Goal: Ask a question

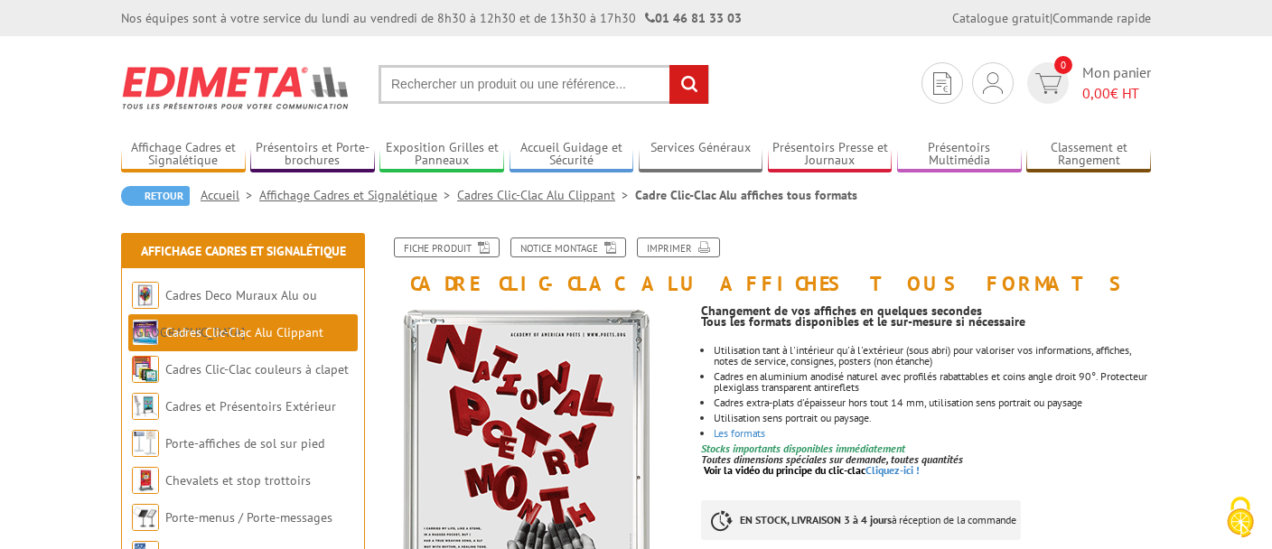
click at [376, 187] on li "Affichage Cadres et Signalétique" at bounding box center [358, 195] width 198 height 18
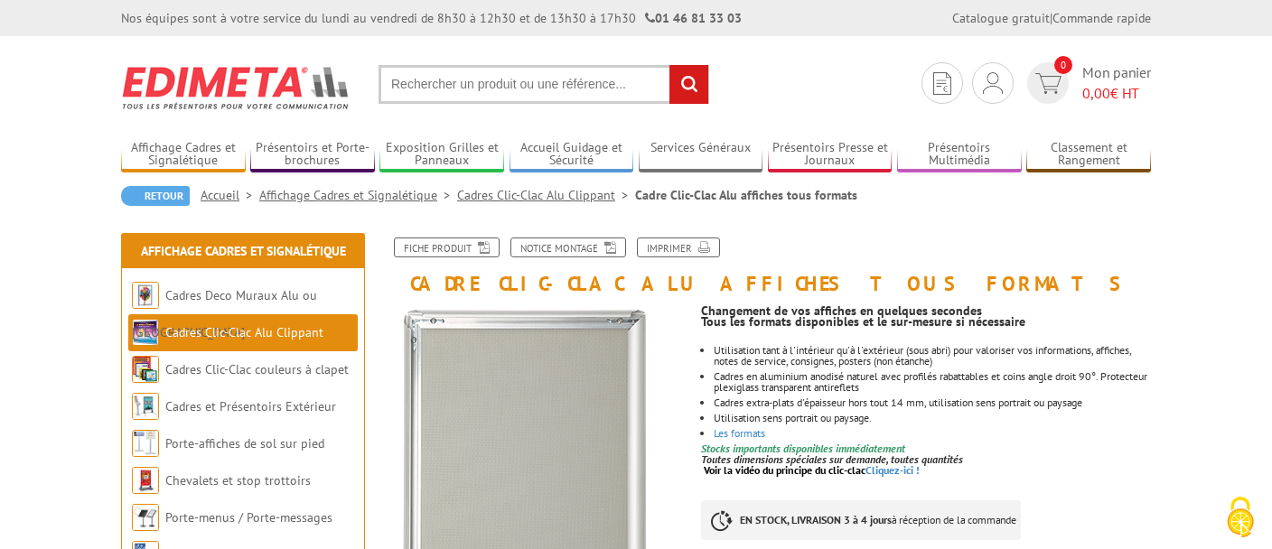
click at [369, 200] on link "Affichage Cadres et Signalétique" at bounding box center [358, 195] width 198 height 16
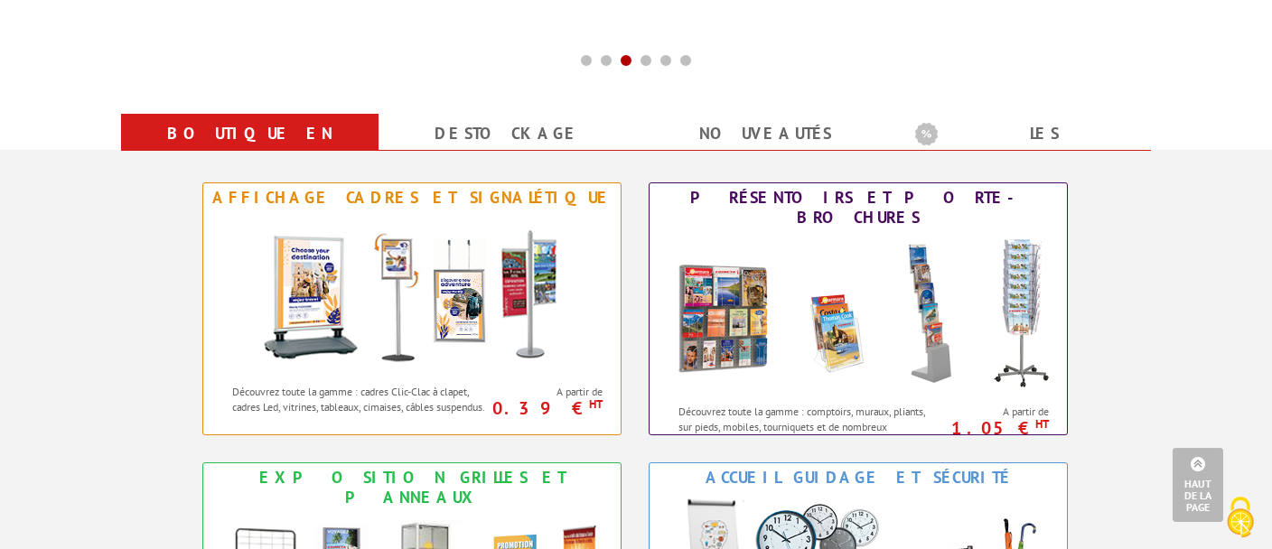
scroll to position [648, 0]
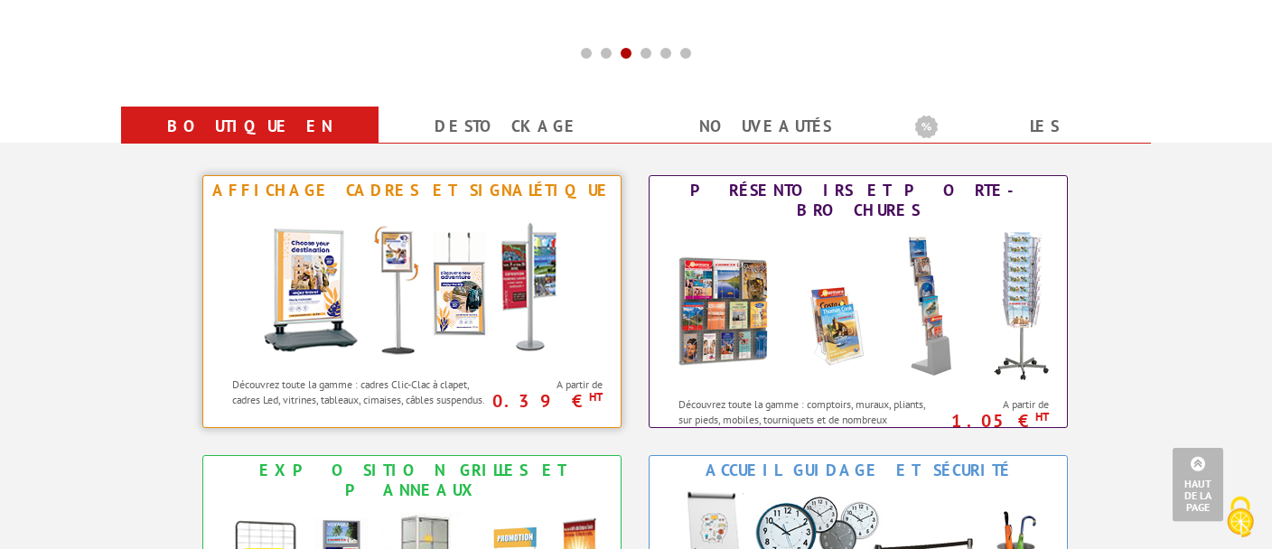
click at [365, 193] on div "Affichage Cadres et Signalétique" at bounding box center [412, 191] width 408 height 20
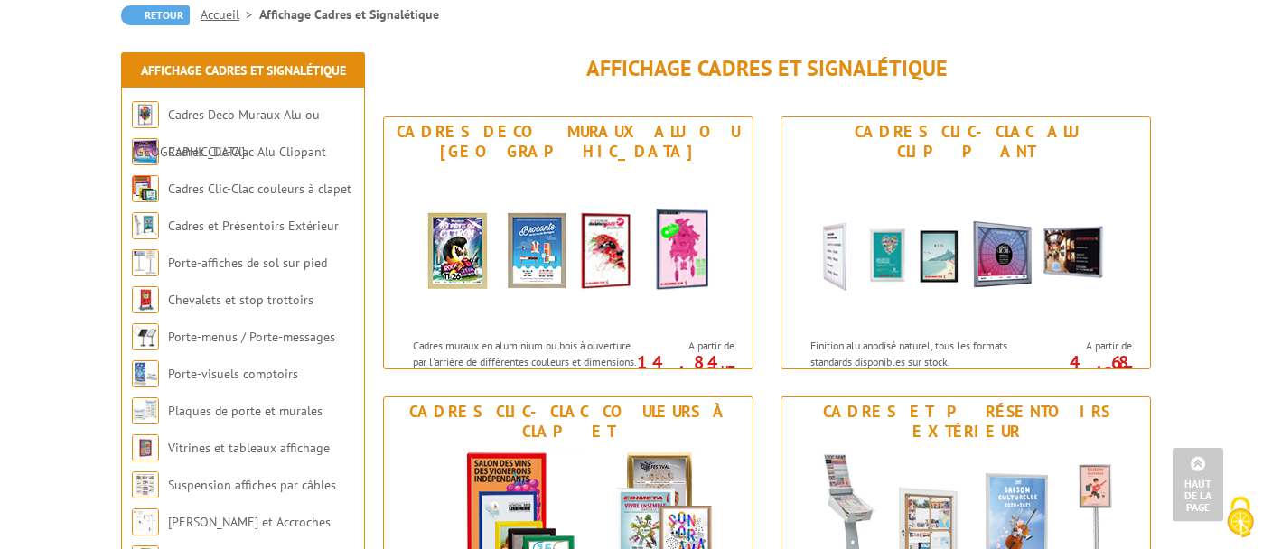
scroll to position [196, 0]
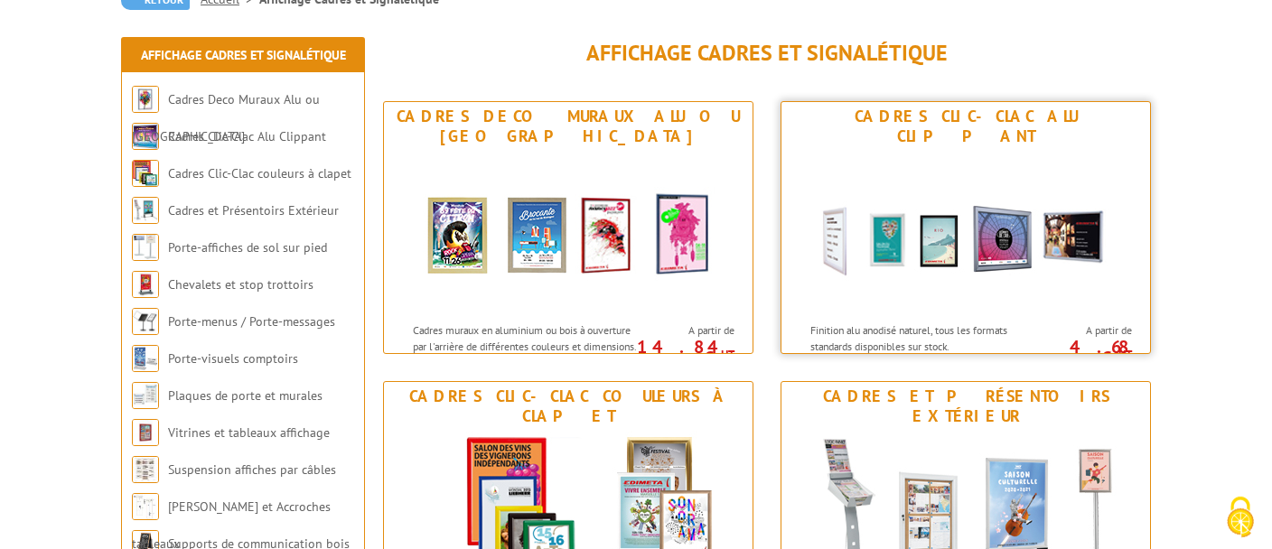
click at [928, 119] on div "Cadres Clic-Clac Alu Clippant" at bounding box center [965, 127] width 359 height 40
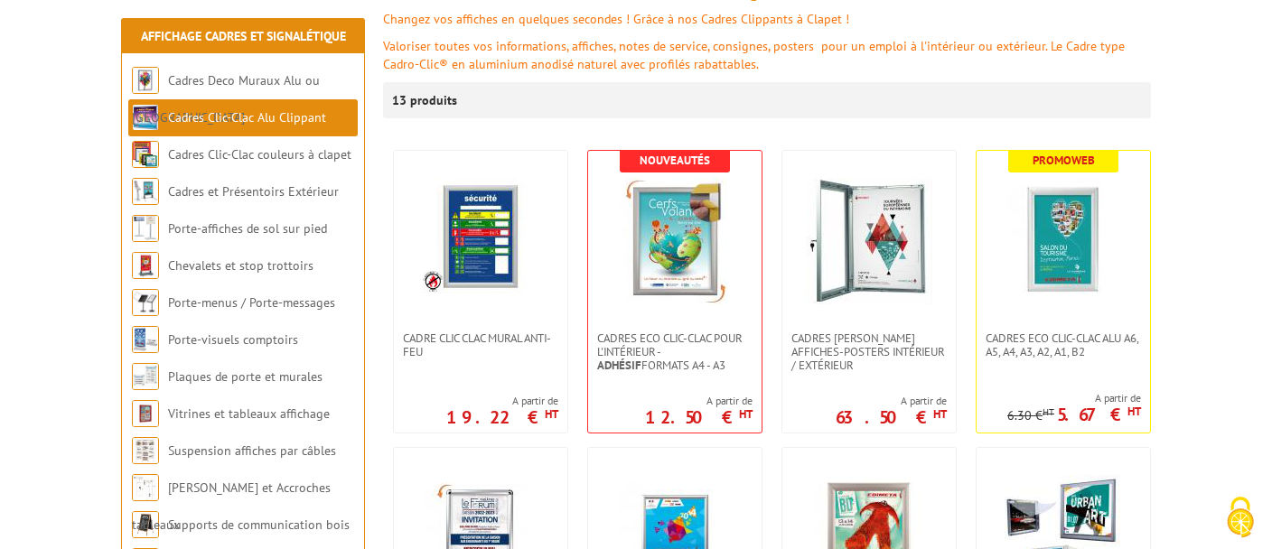
scroll to position [341, 0]
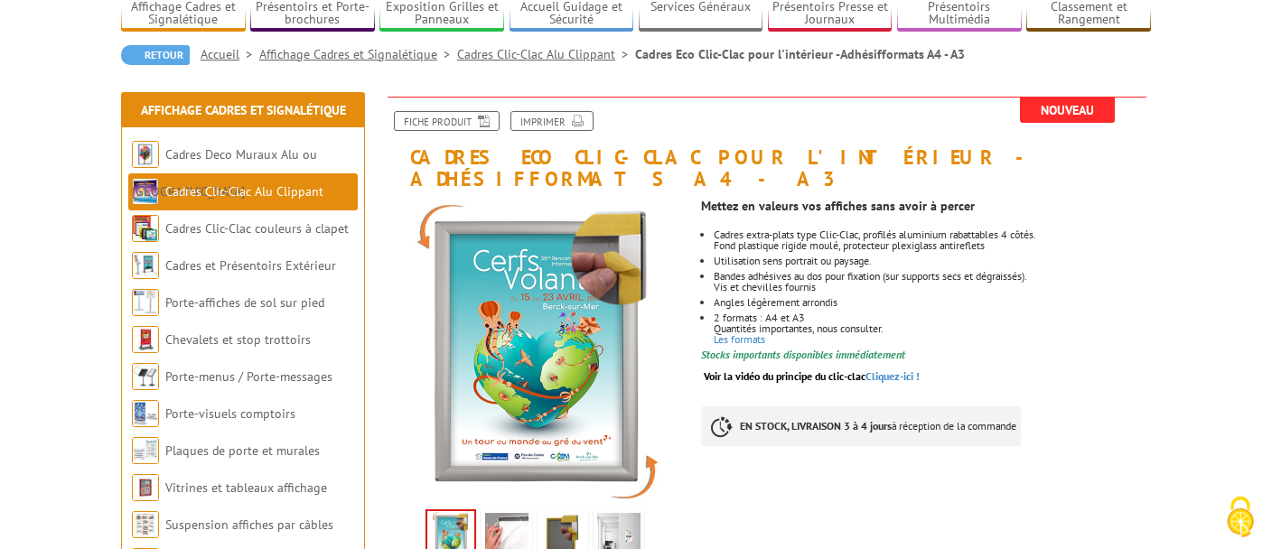
scroll to position [206, 0]
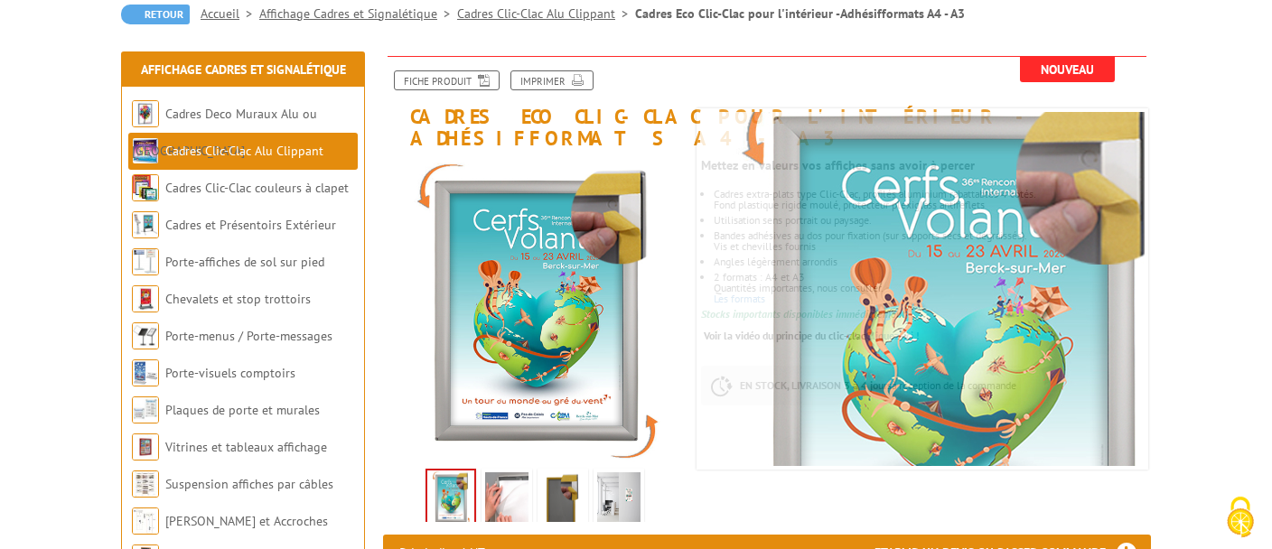
click at [496, 472] on img at bounding box center [506, 500] width 43 height 56
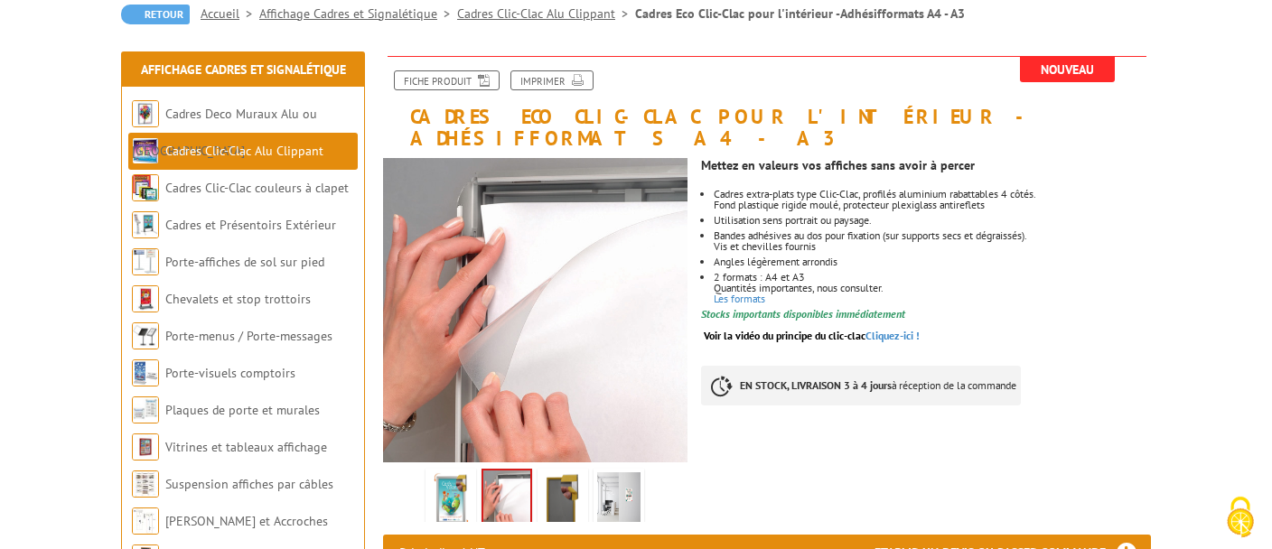
click at [578, 472] on img at bounding box center [562, 500] width 43 height 56
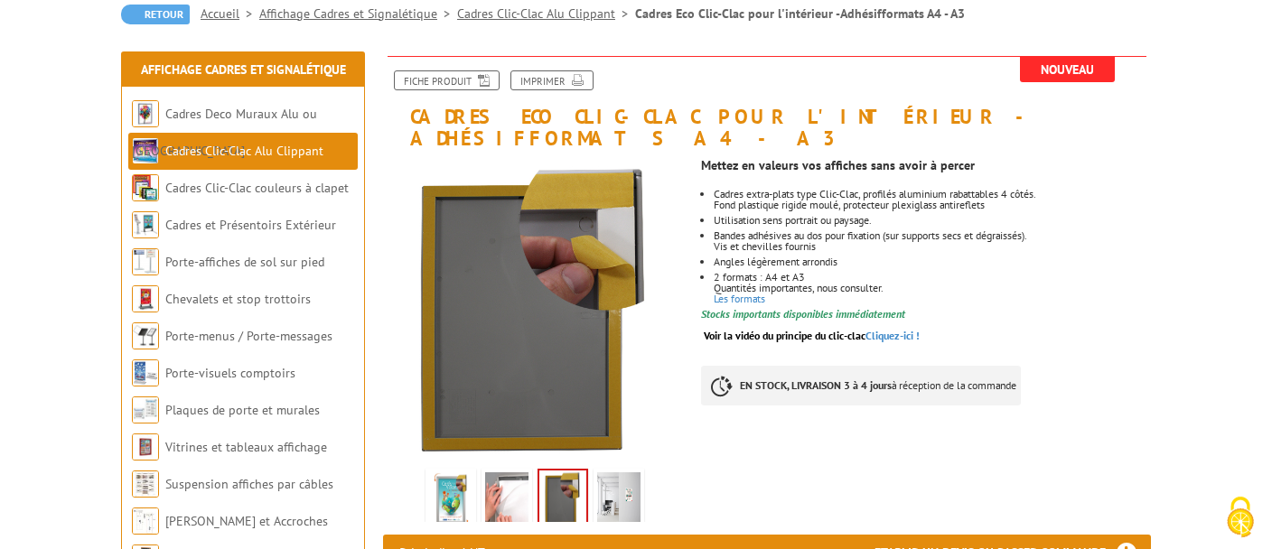
click at [623, 472] on img at bounding box center [618, 500] width 43 height 56
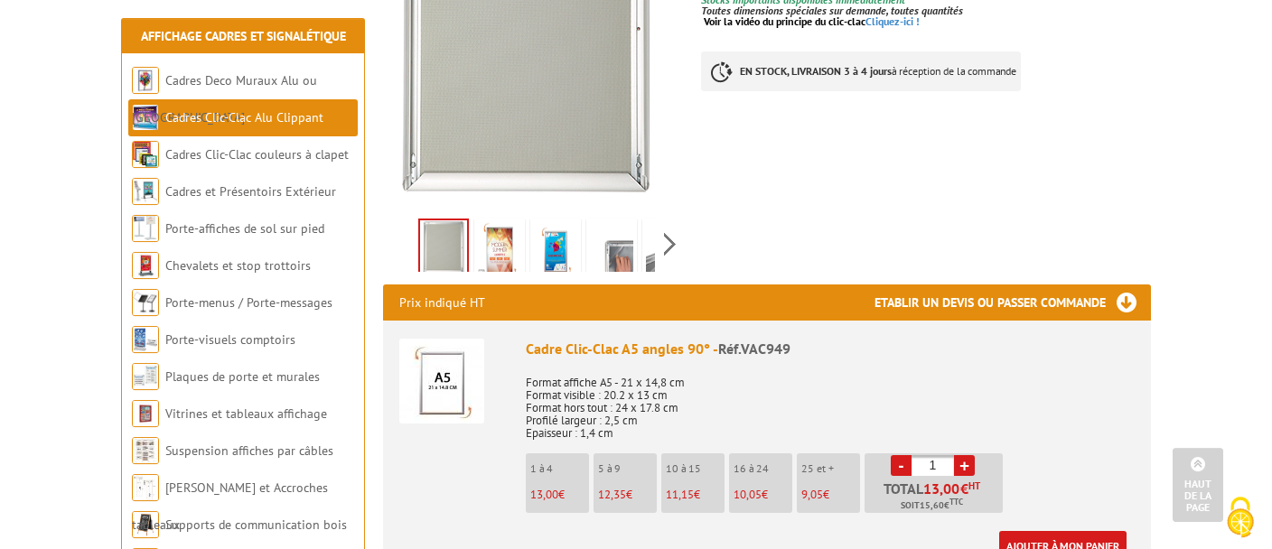
scroll to position [411, 0]
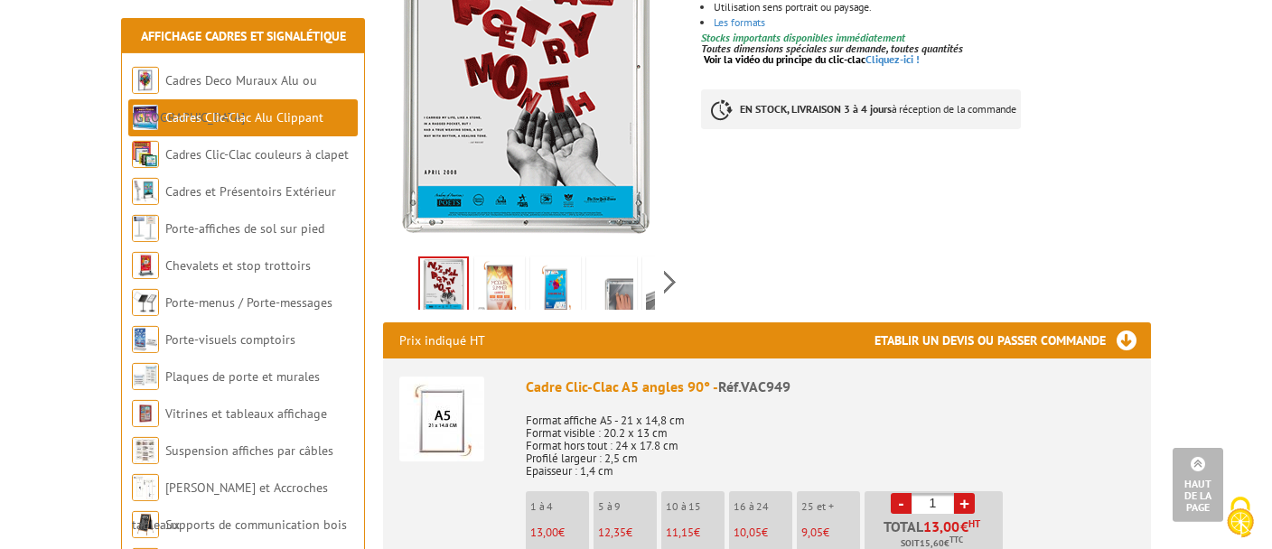
click at [1117, 342] on h3 "Etablir un devis ou passer commande" at bounding box center [1012, 340] width 276 height 36
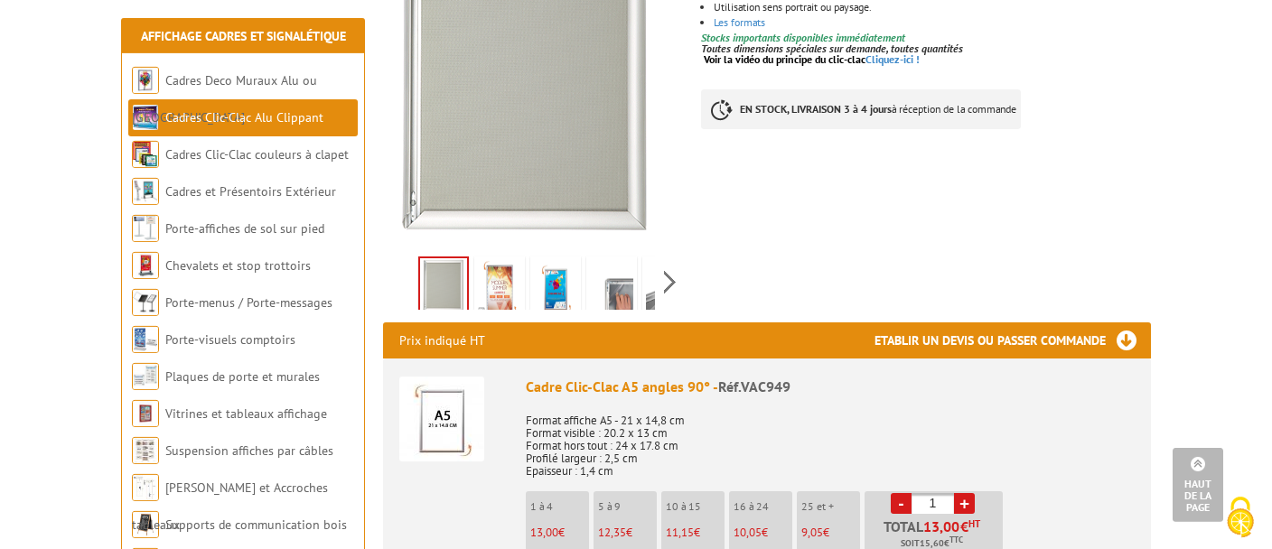
click at [1126, 338] on h3 "Etablir un devis ou passer commande" at bounding box center [1012, 340] width 276 height 36
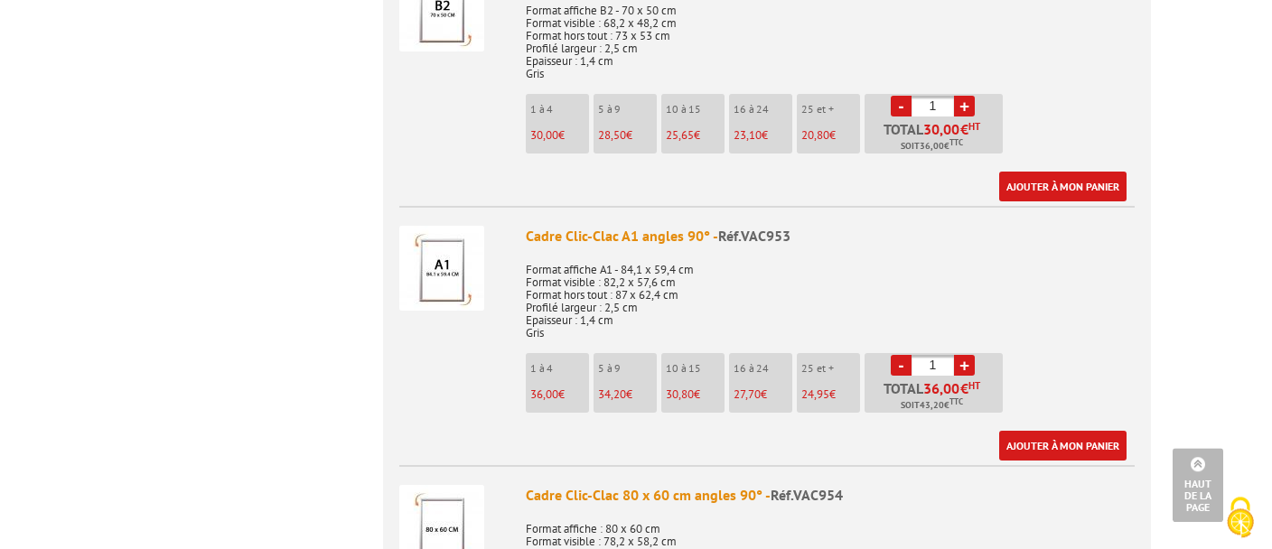
scroll to position [946, 0]
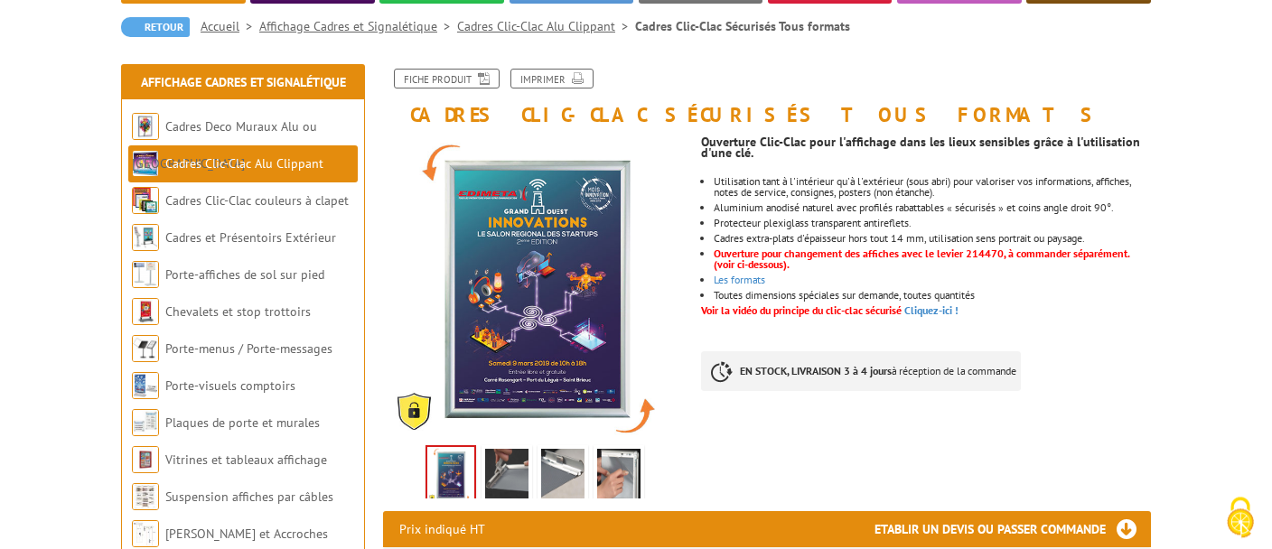
scroll to position [180, 0]
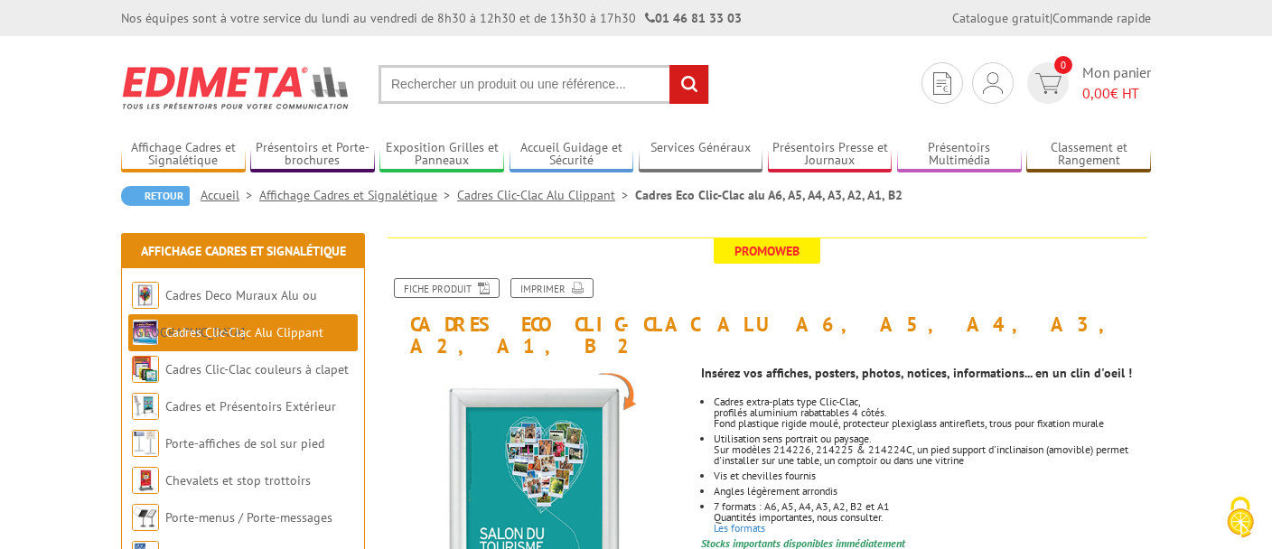
click at [517, 64] on section "Je me connecte Nouveau client ? Inscrivez-vous 0 Mon panier 0,00 € HT recherche…" at bounding box center [636, 78] width 1030 height 85
click at [508, 92] on input "text" at bounding box center [543, 84] width 331 height 39
paste input "VAC956NR"
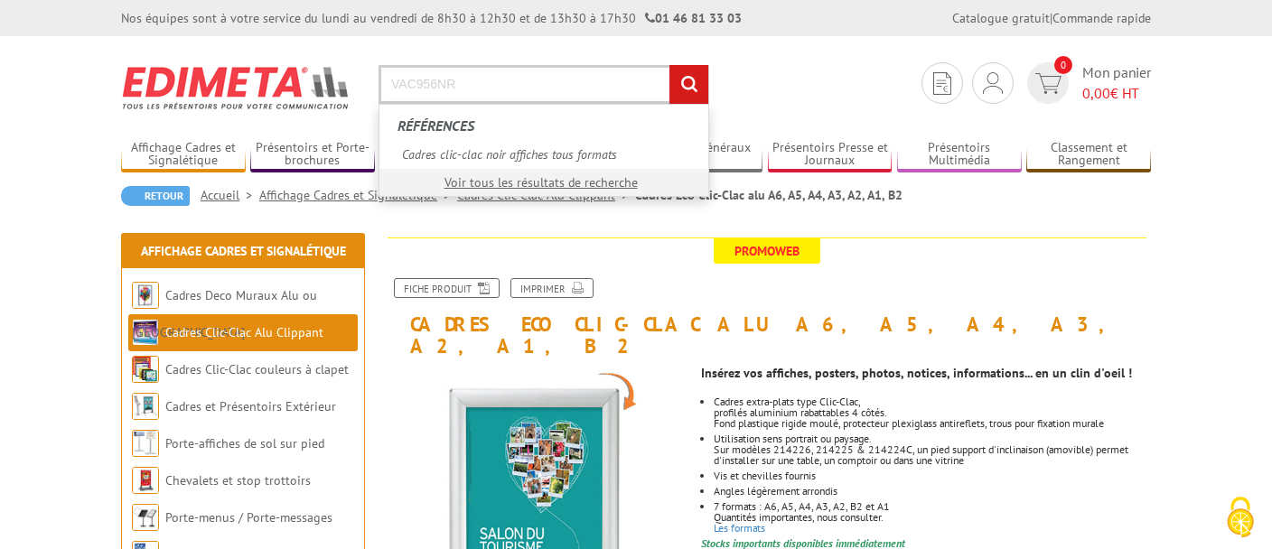
type input "VAC956NR"
click at [691, 89] on input "rechercher" at bounding box center [688, 84] width 39 height 39
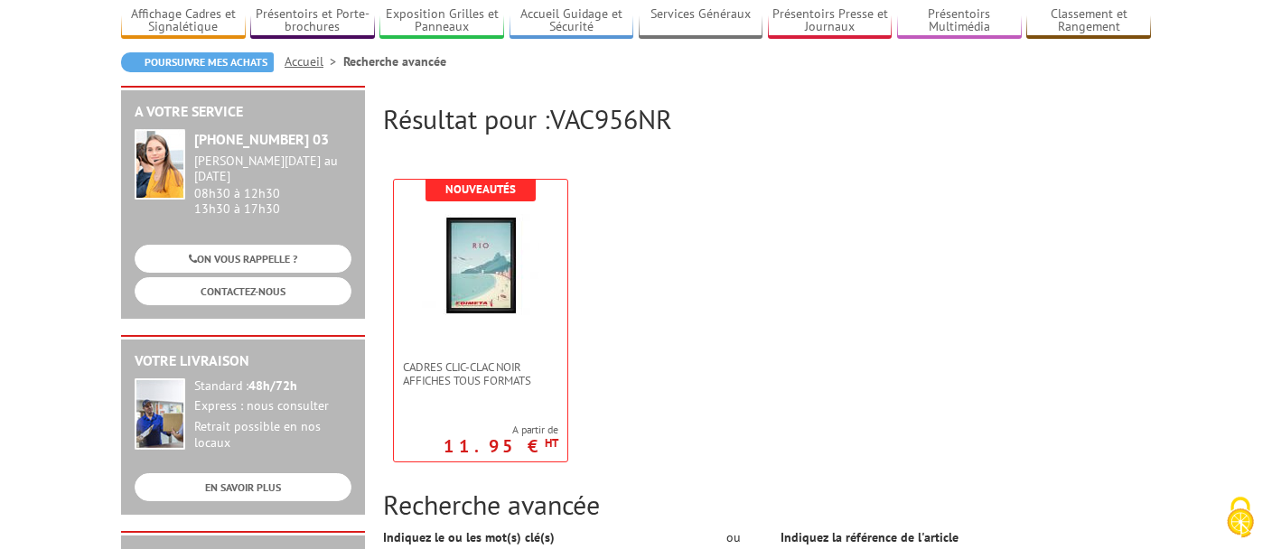
scroll to position [161, 0]
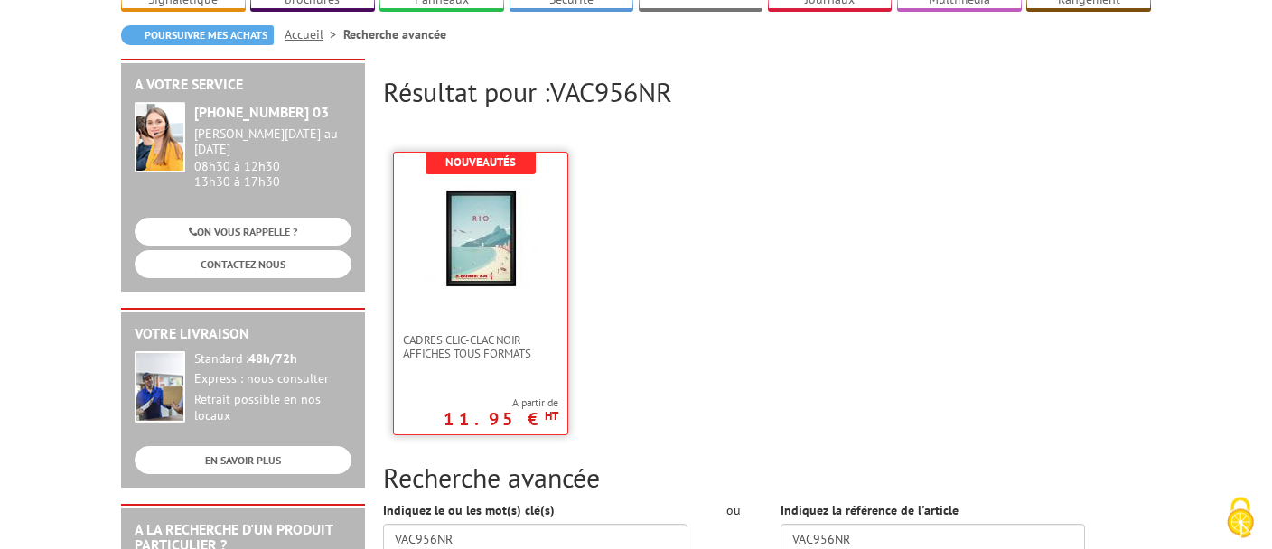
click at [483, 257] on img at bounding box center [480, 238] width 117 height 117
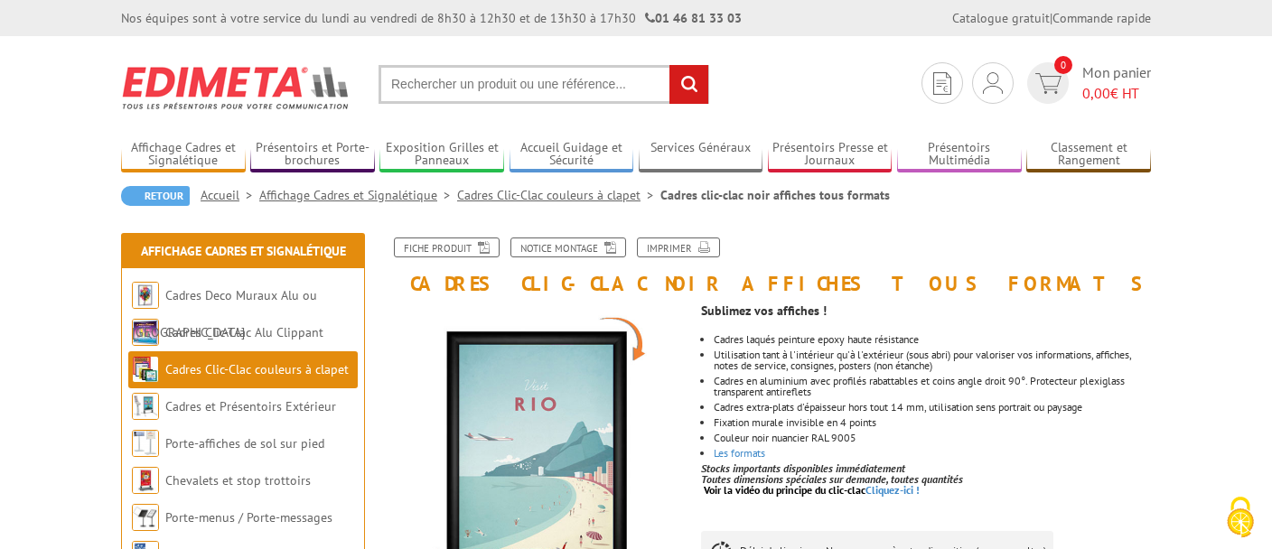
click at [517, 199] on link "Cadres Clic-Clac couleurs à clapet" at bounding box center [558, 195] width 203 height 16
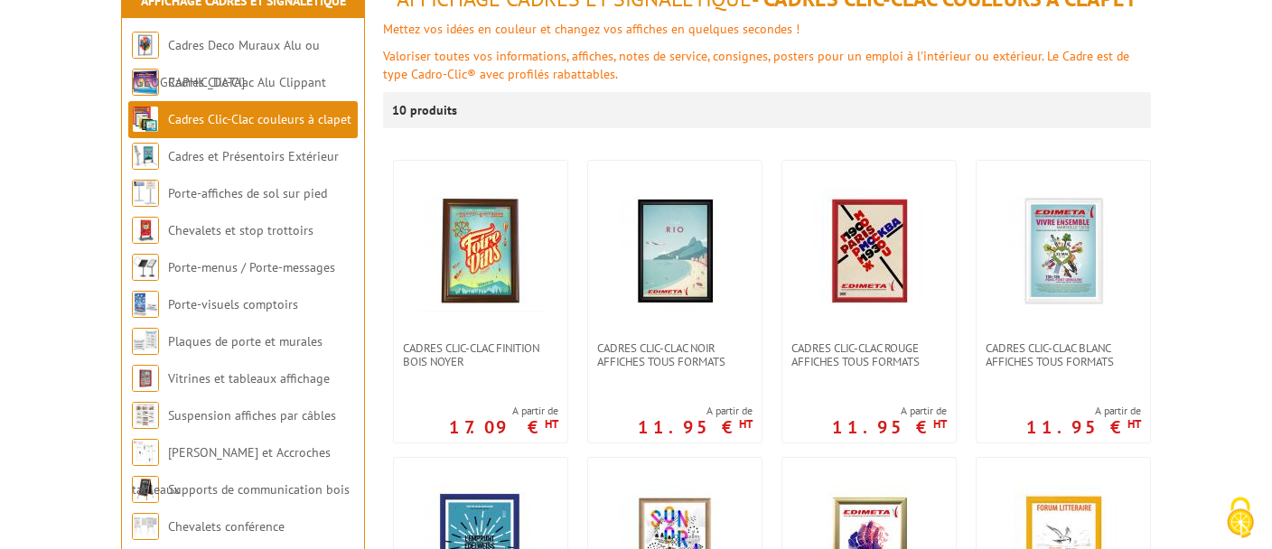
scroll to position [280, 0]
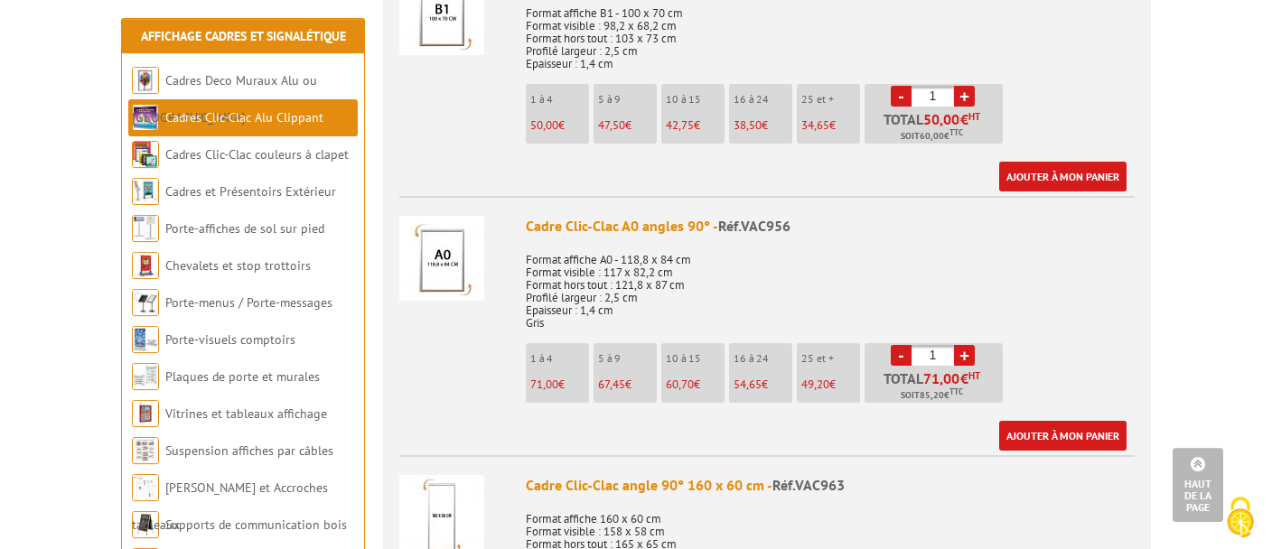
scroll to position [1614, 0]
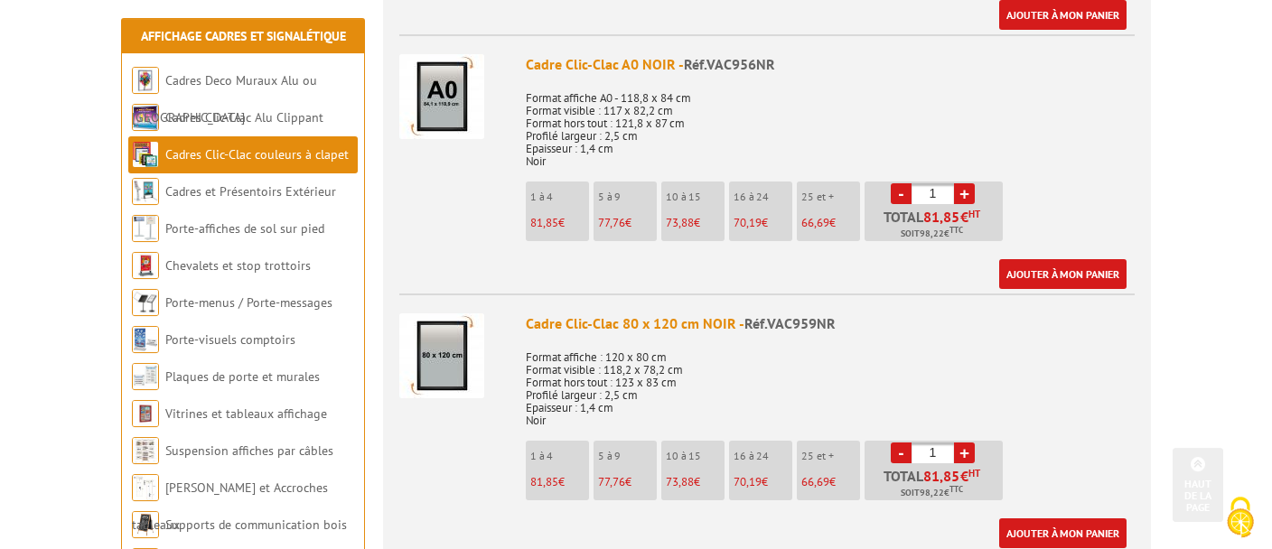
scroll to position [3797, 0]
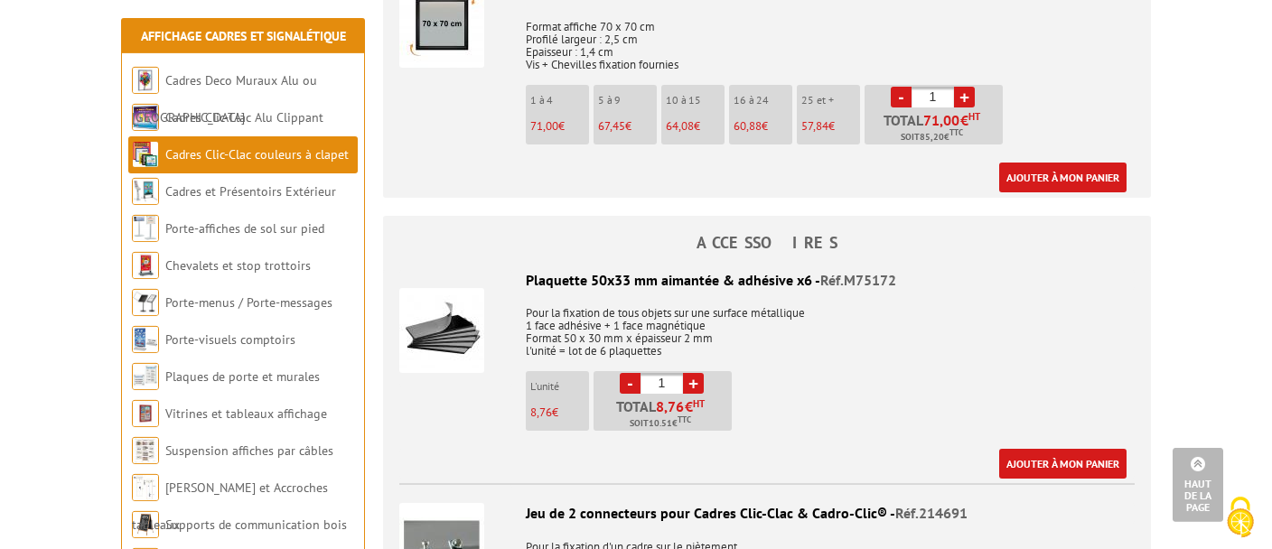
click at [1233, 526] on img "Cookies (fenêtre modale)" at bounding box center [1239, 517] width 45 height 45
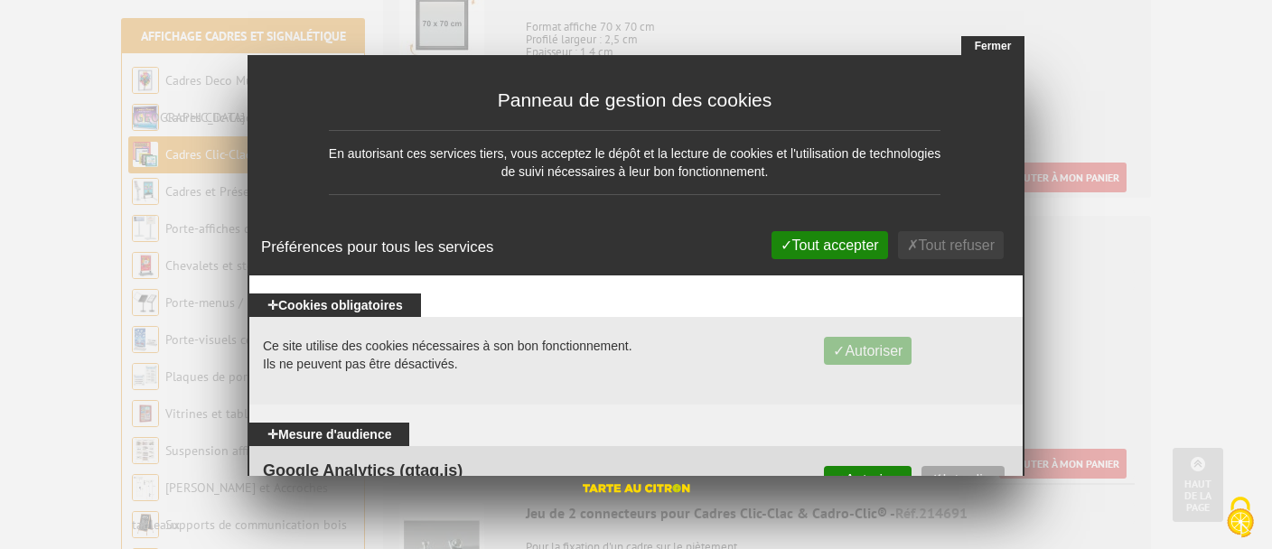
click at [997, 52] on button "Fermer" at bounding box center [992, 46] width 63 height 20
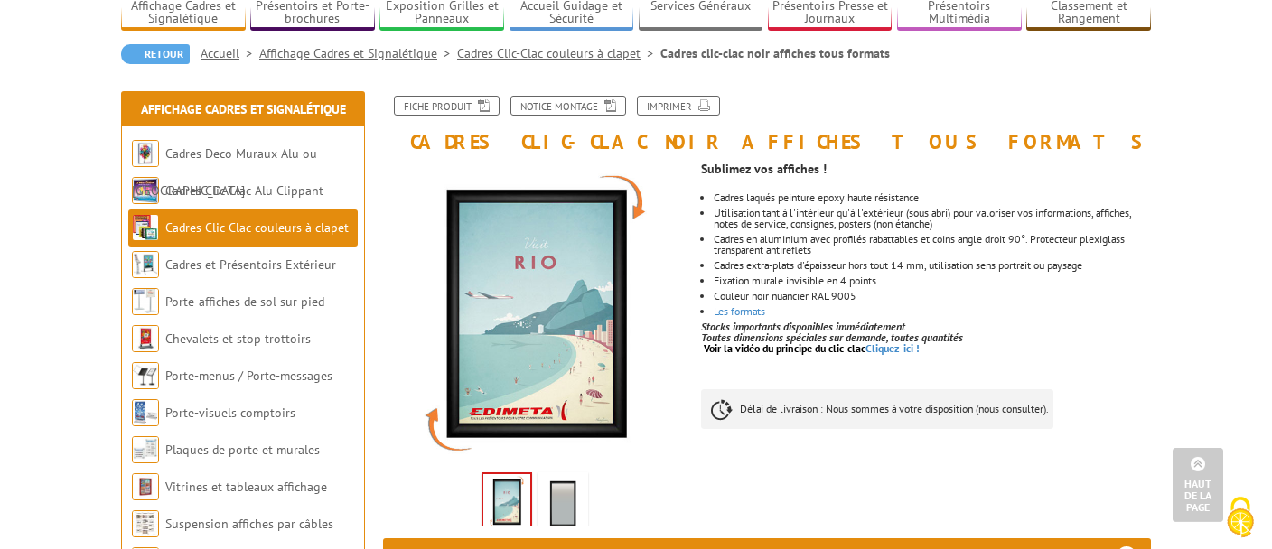
scroll to position [0, 0]
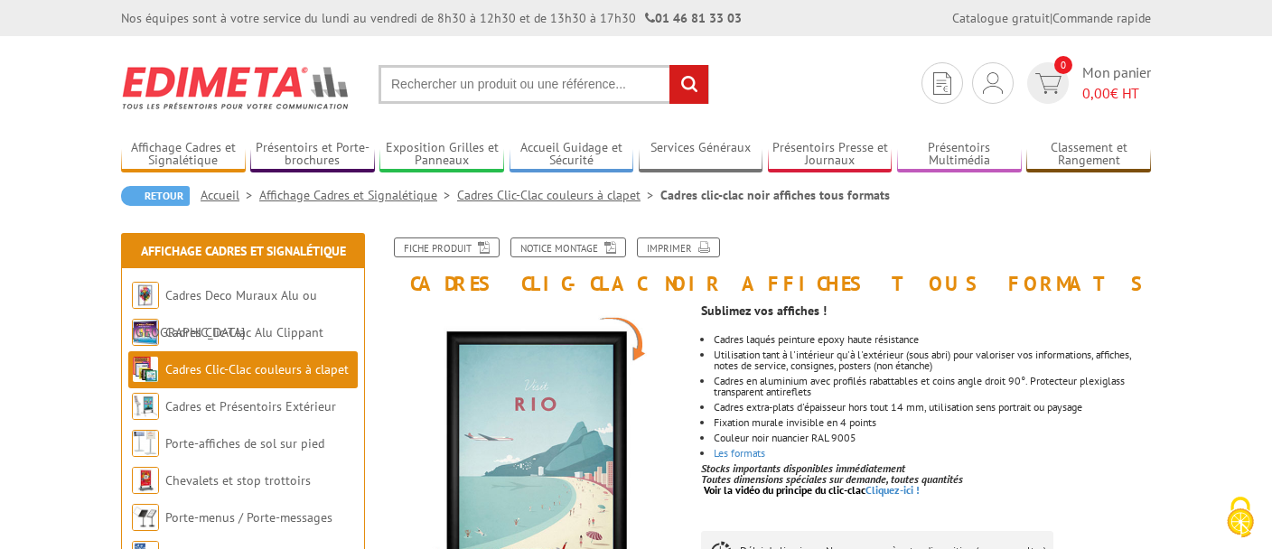
click at [478, 89] on input "text" at bounding box center [543, 84] width 331 height 39
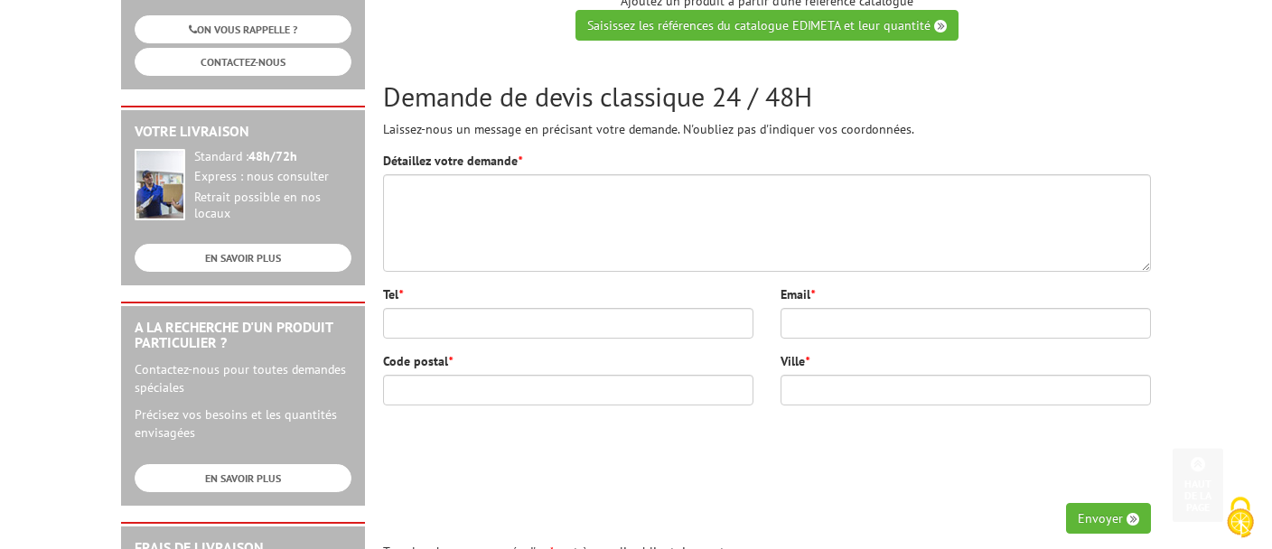
scroll to position [348, 0]
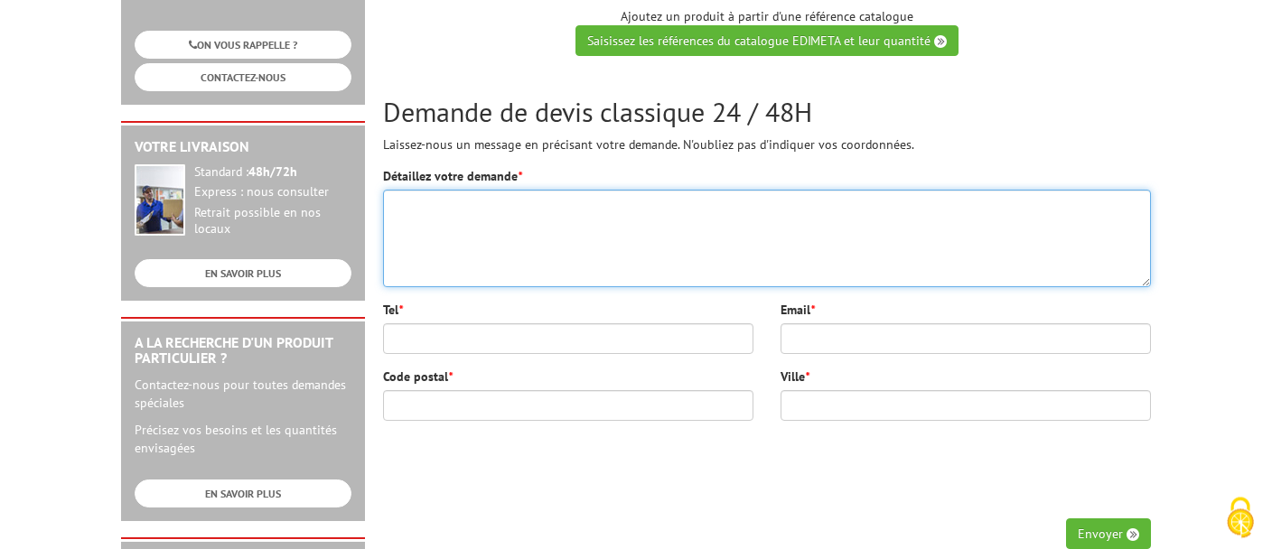
click at [626, 231] on textarea "Détaillez votre demande *" at bounding box center [767, 239] width 768 height 98
click at [595, 258] on textarea "Bonjour," at bounding box center [767, 239] width 768 height 98
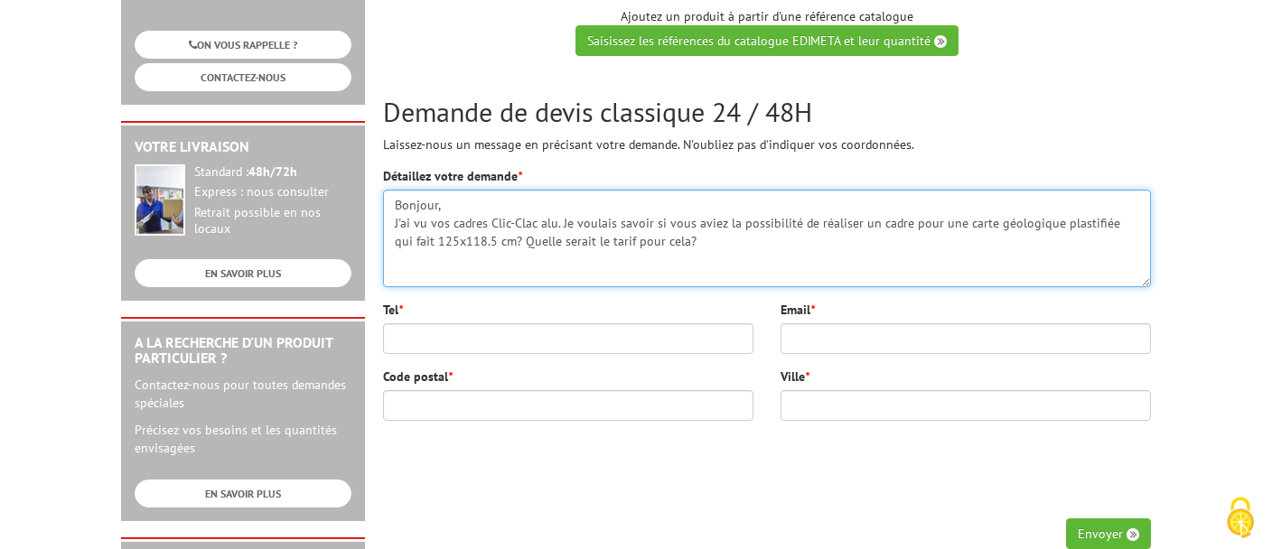
type textarea "Bonjour, J'ai vu vos cadres Clic-Clac alu. Je voulais savoir si vous aviez la p…"
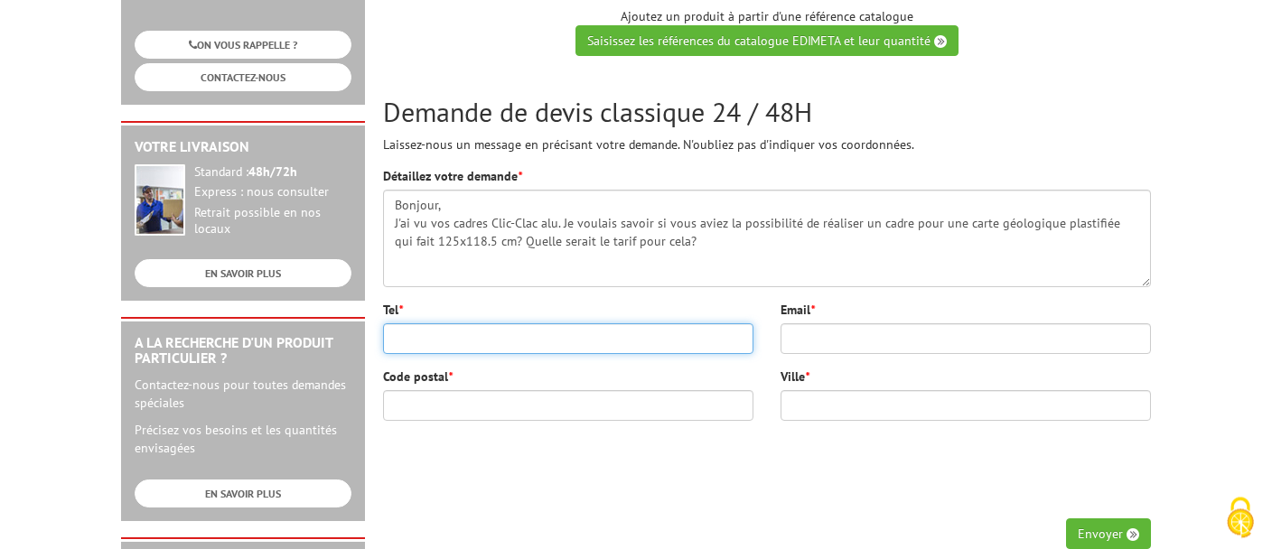
click at [484, 335] on input "Tel *" at bounding box center [568, 338] width 370 height 31
type input "0477485079"
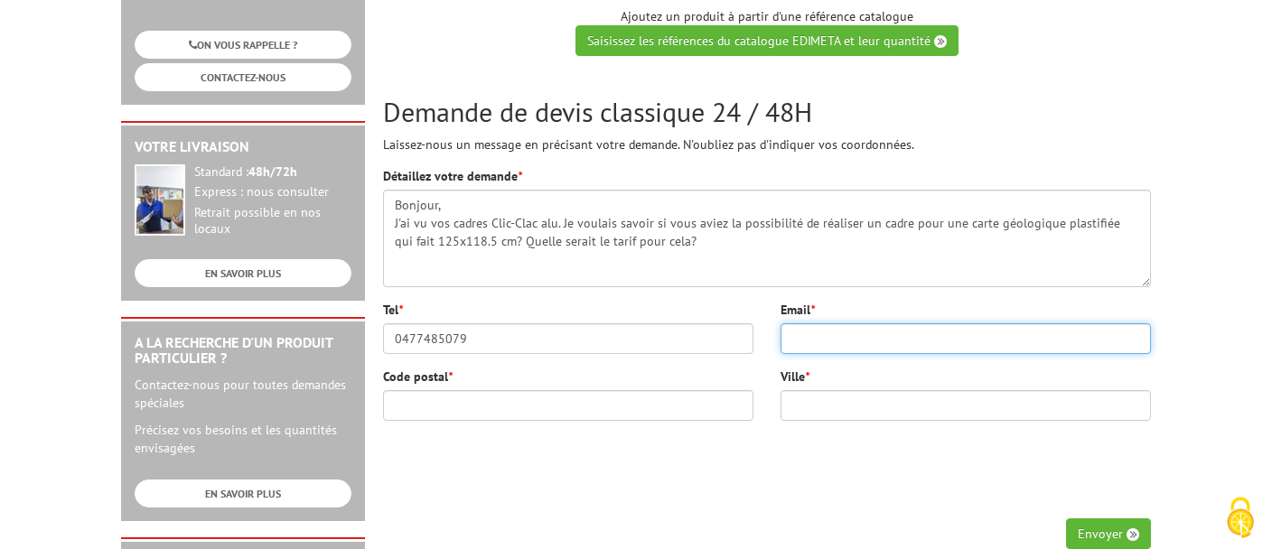
click at [806, 329] on input "Email *" at bounding box center [965, 338] width 370 height 31
type input "bertrand.faure@univ-st-etienne.fr"
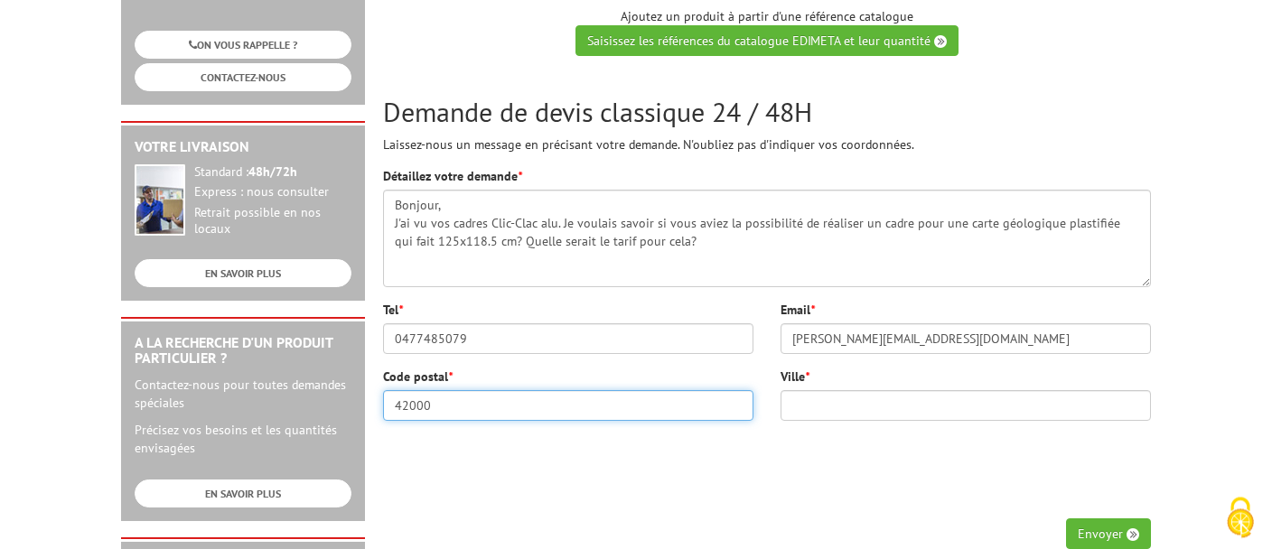
type input "42000"
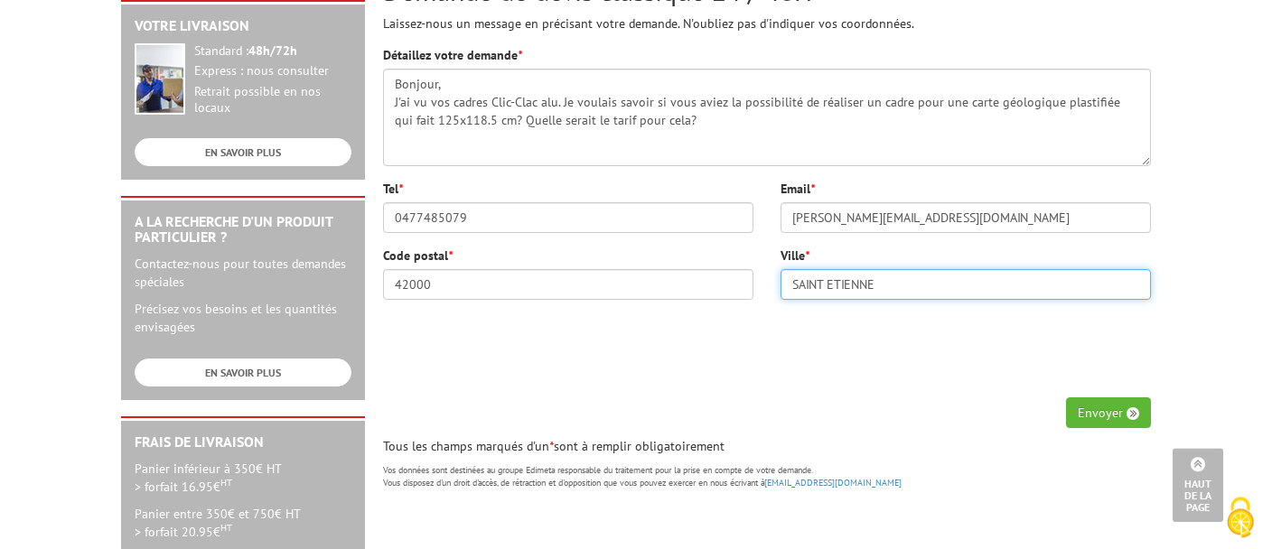
scroll to position [419, 0]
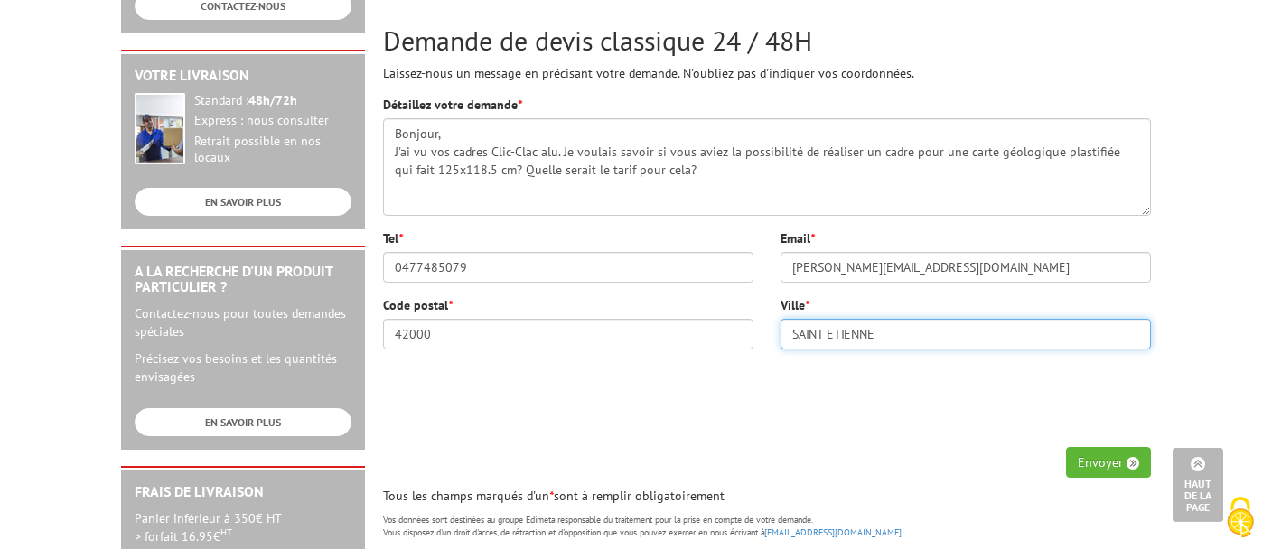
type input "SAINT ETIENNE"
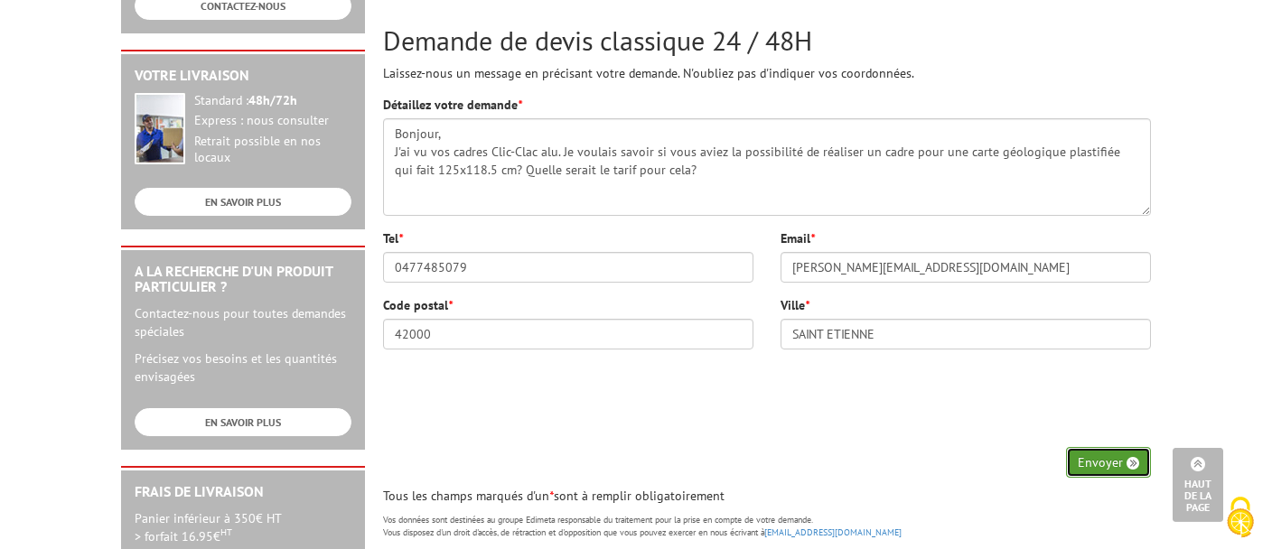
click at [1103, 456] on button "Envoyer" at bounding box center [1108, 462] width 85 height 31
